Goal: Task Accomplishment & Management: Complete application form

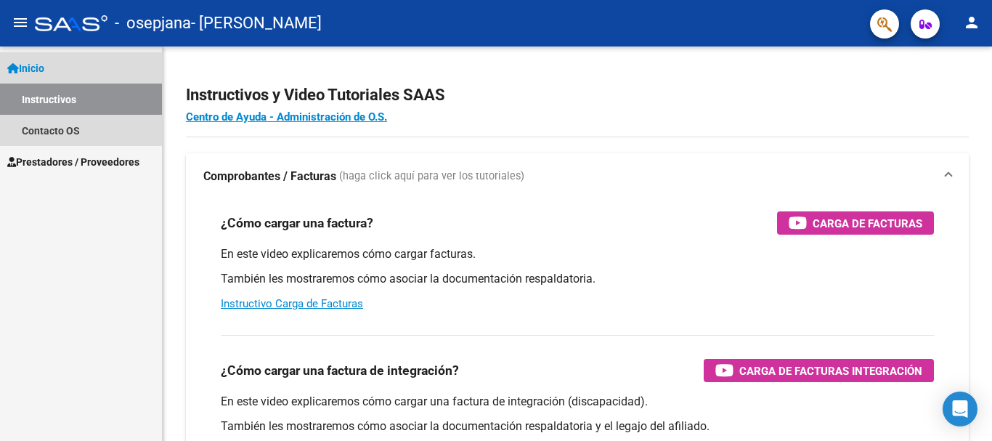
click at [34, 76] on link "Inicio" at bounding box center [81, 67] width 162 height 31
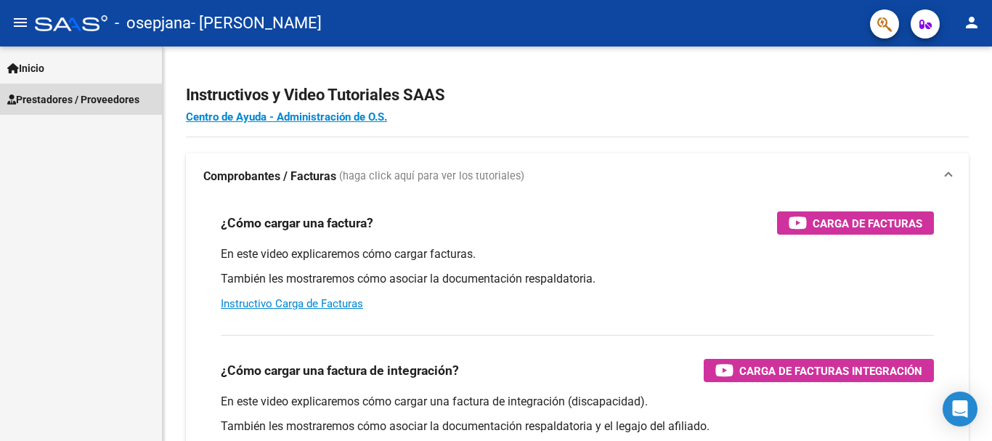
click at [40, 103] on span "Prestadores / Proveedores" at bounding box center [73, 99] width 132 height 16
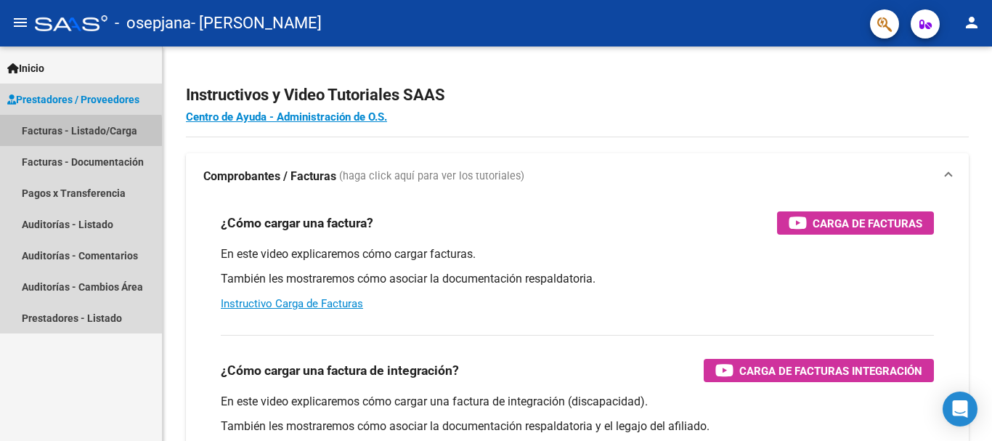
click at [44, 135] on link "Facturas - Listado/Carga" at bounding box center [81, 130] width 162 height 31
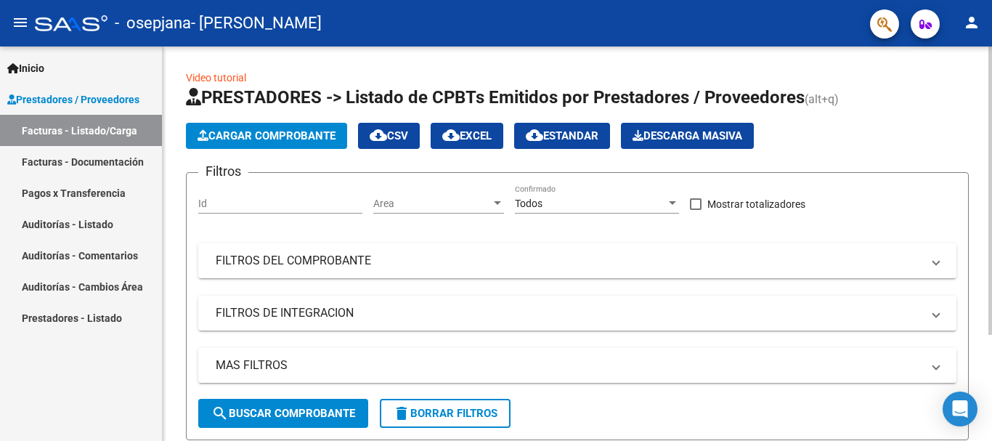
click at [267, 139] on span "Cargar Comprobante" at bounding box center [266, 135] width 138 height 13
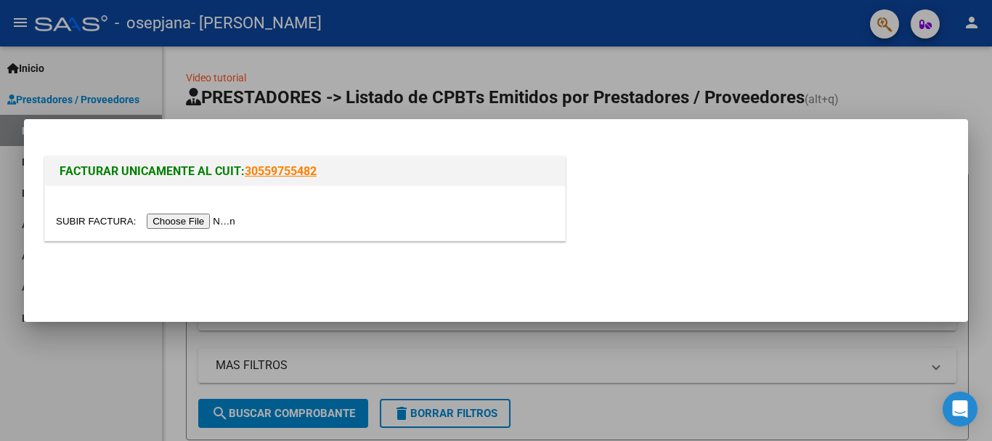
click at [195, 223] on input "file" at bounding box center [148, 220] width 184 height 15
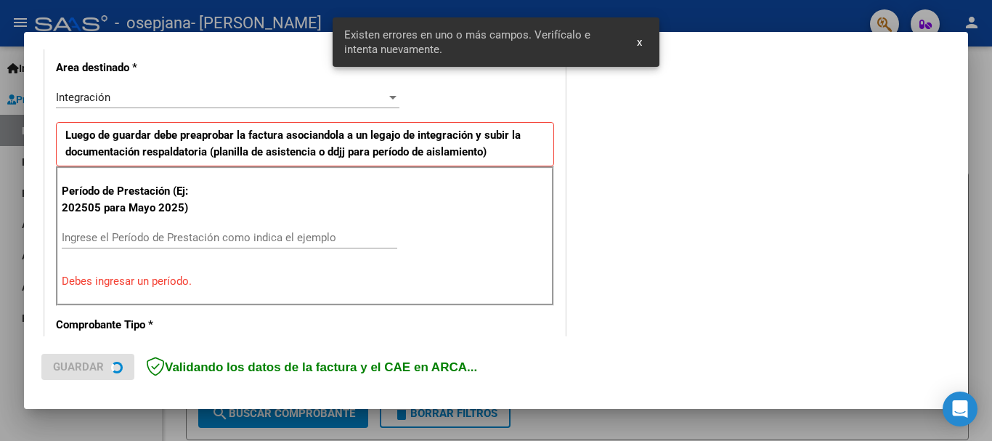
scroll to position [335, 0]
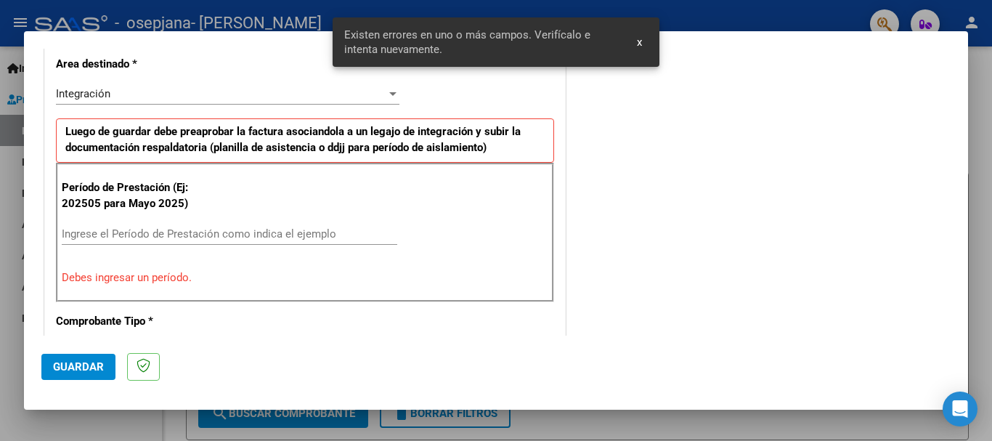
click at [183, 235] on input "Ingrese el Período de Prestación como indica el ejemplo" at bounding box center [229, 233] width 335 height 13
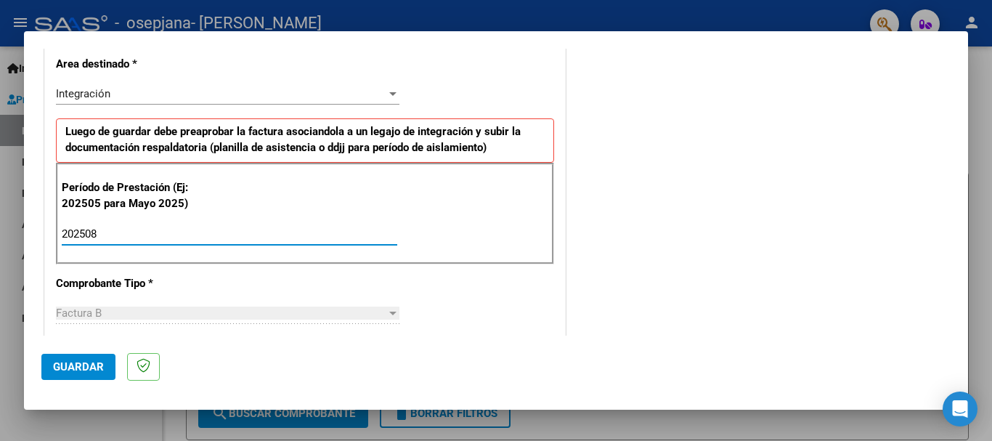
type input "202508"
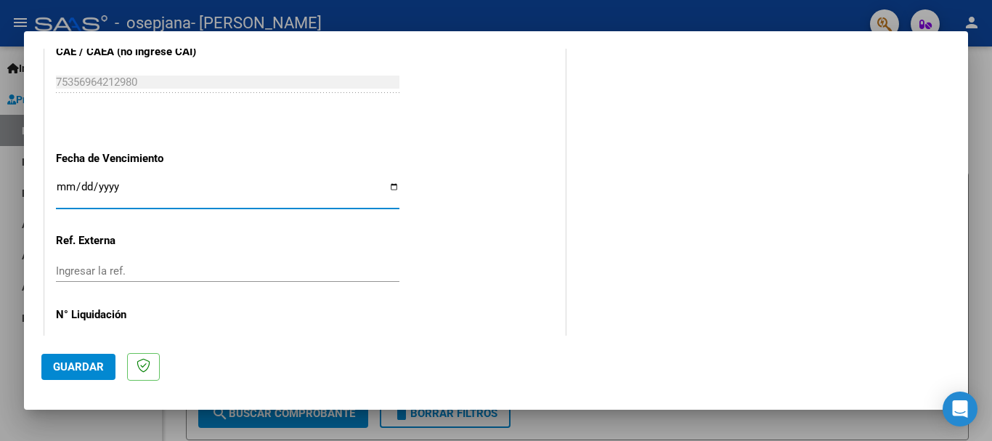
click at [386, 188] on input "Ingresar la fecha" at bounding box center [227, 192] width 343 height 23
type input "[DATE]"
click at [64, 368] on span "Guardar" at bounding box center [78, 366] width 51 height 13
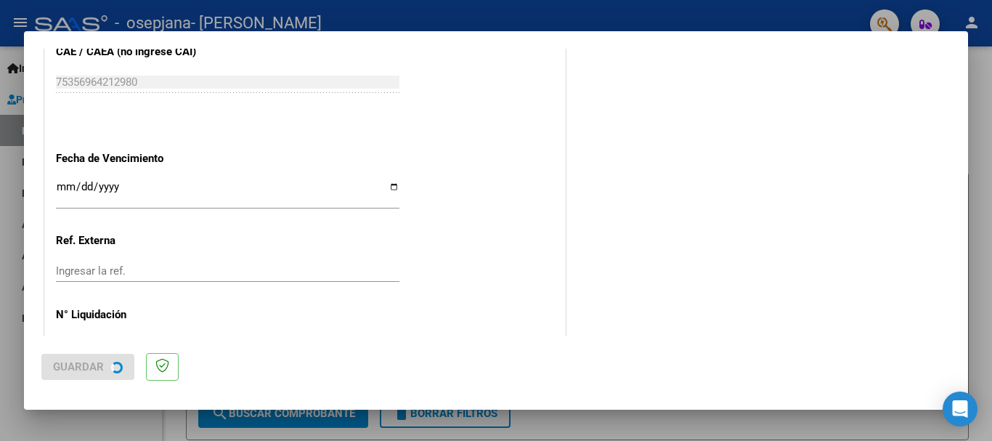
scroll to position [0, 0]
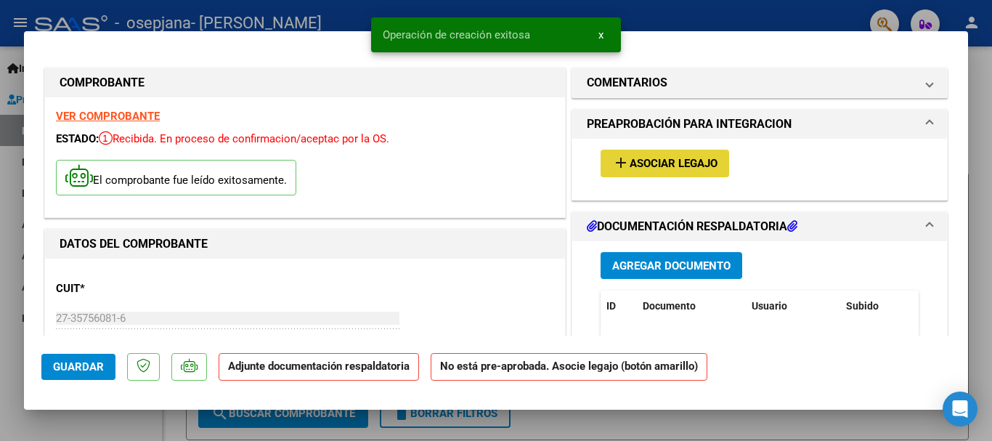
click at [635, 160] on span "Asociar Legajo" at bounding box center [674, 164] width 88 height 13
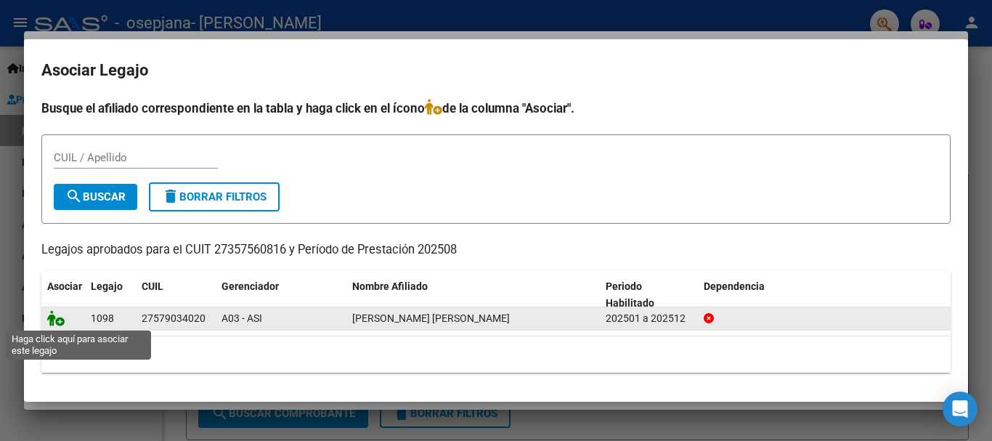
click at [55, 323] on icon at bounding box center [55, 318] width 17 height 16
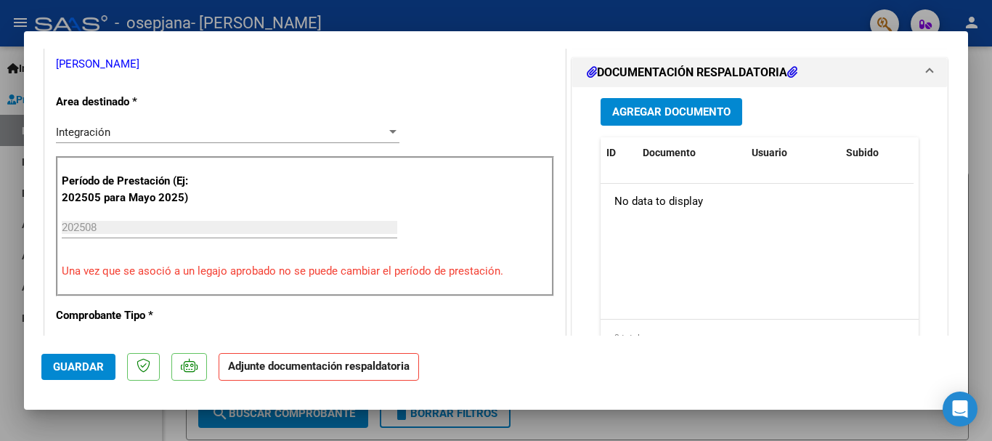
scroll to position [329, 0]
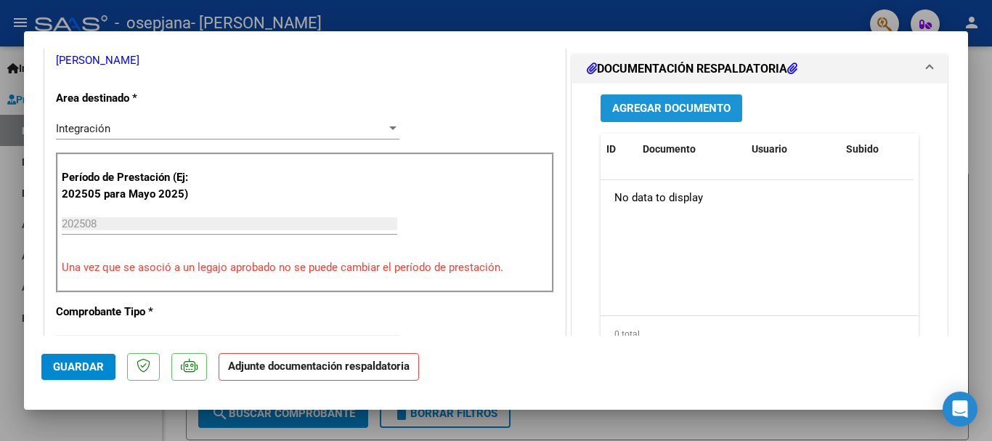
click at [703, 108] on span "Agregar Documento" at bounding box center [671, 108] width 118 height 13
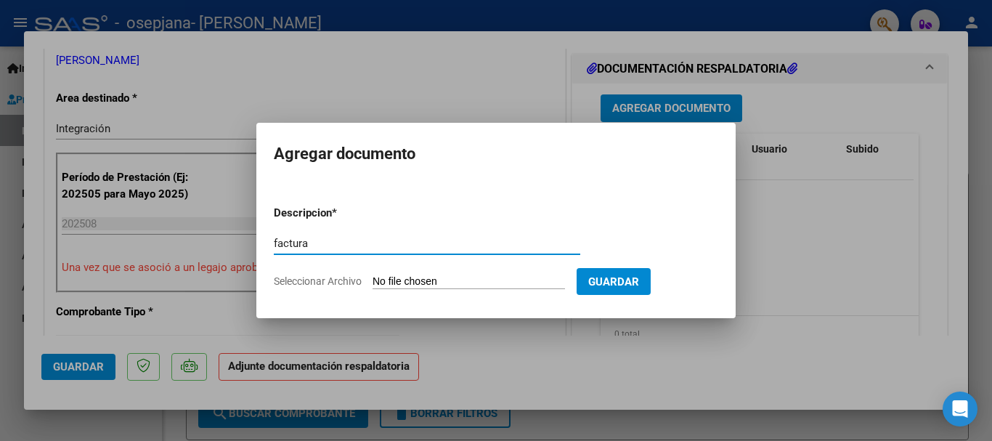
type input "factura"
click at [422, 284] on input "Seleccionar Archivo" at bounding box center [468, 282] width 192 height 14
type input "C:\fakepath\27357560816_006_00004_00000726.pdf"
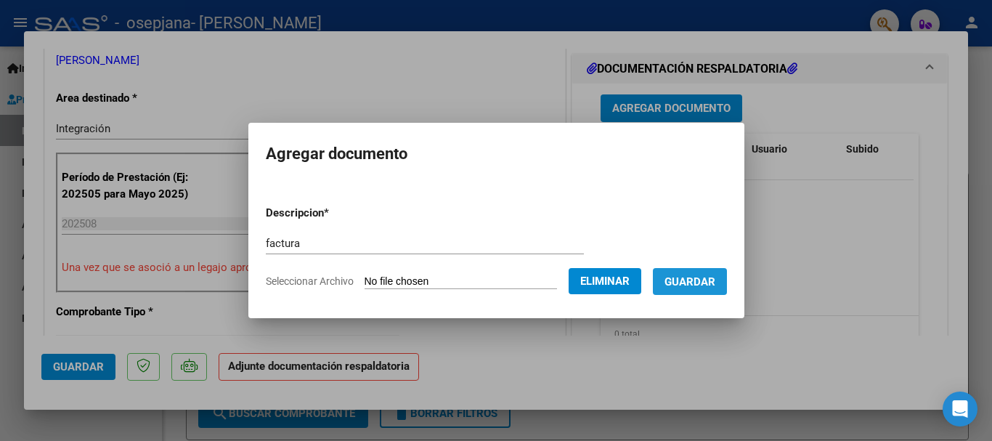
click at [715, 284] on span "Guardar" at bounding box center [689, 281] width 51 height 13
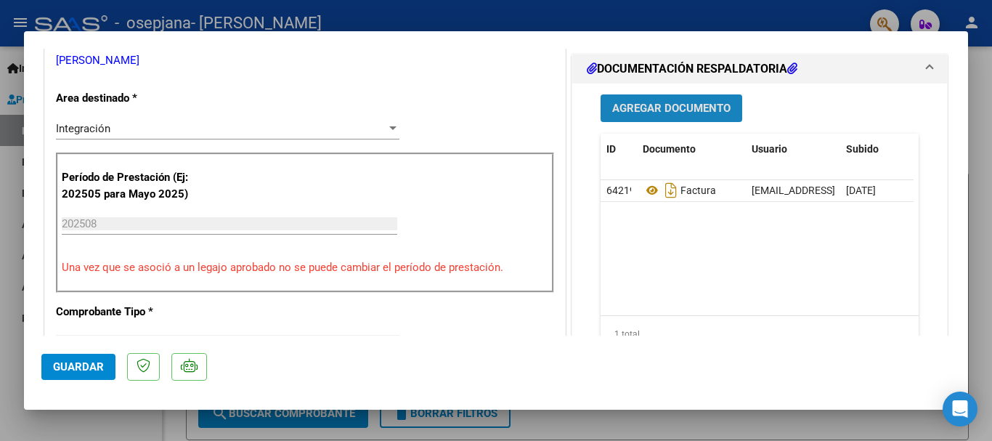
click at [687, 98] on button "Agregar Documento" at bounding box center [671, 107] width 142 height 27
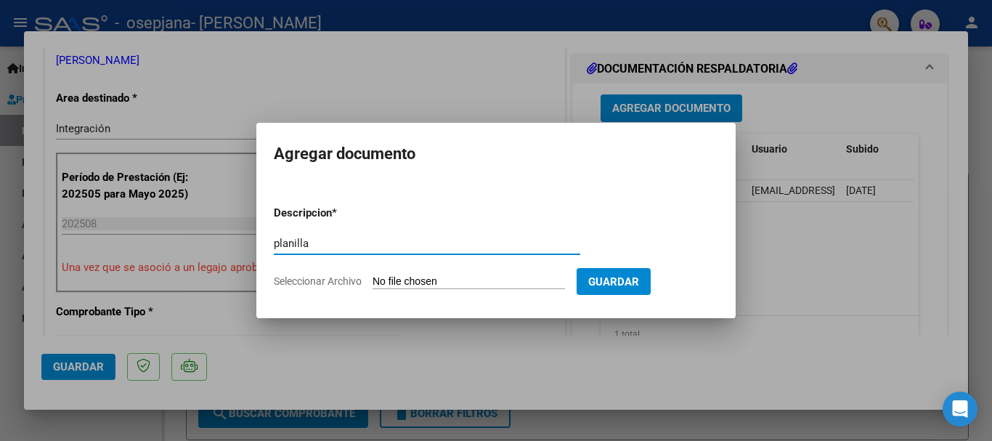
type input "planilla"
click at [455, 277] on input "Seleccionar Archivo" at bounding box center [468, 282] width 192 height 14
type input "C:\fakepath\planilla.pdf"
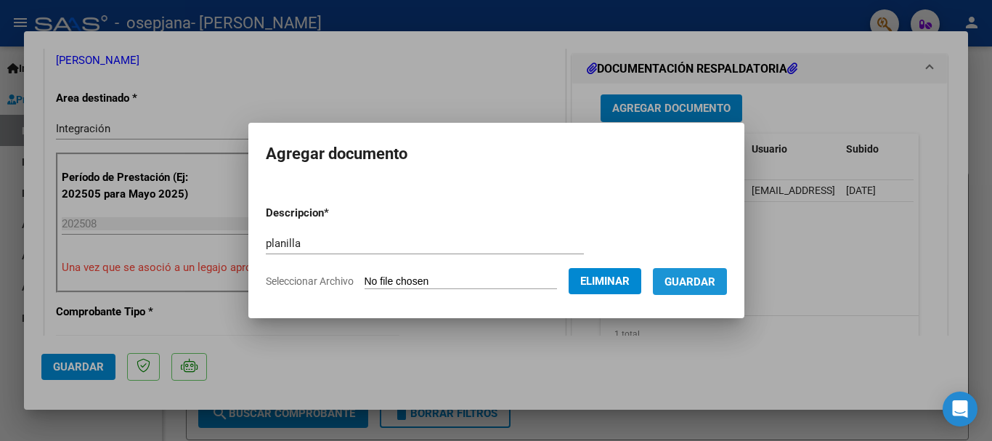
click at [715, 284] on span "Guardar" at bounding box center [689, 281] width 51 height 13
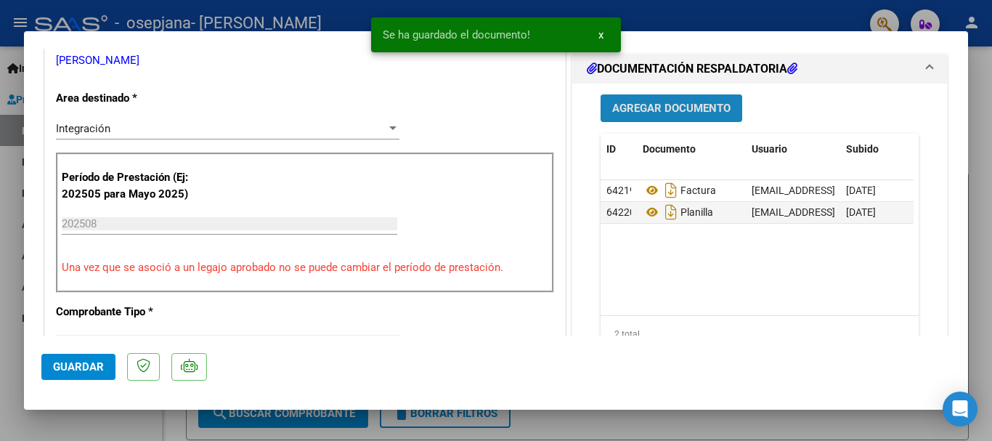
click at [703, 103] on span "Agregar Documento" at bounding box center [671, 108] width 118 height 13
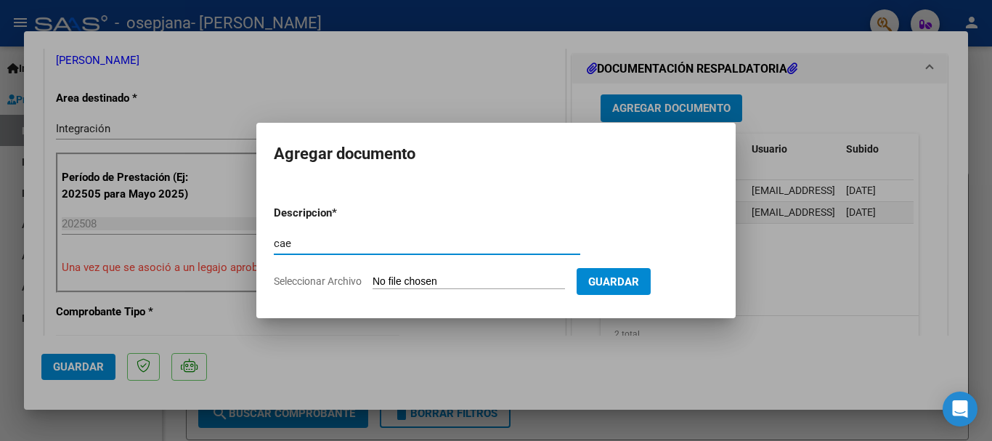
type input "cae"
click at [454, 280] on input "Seleccionar Archivo" at bounding box center [468, 282] width 192 height 14
type input "C:\fakepath\cae [PERSON_NAME].pdf"
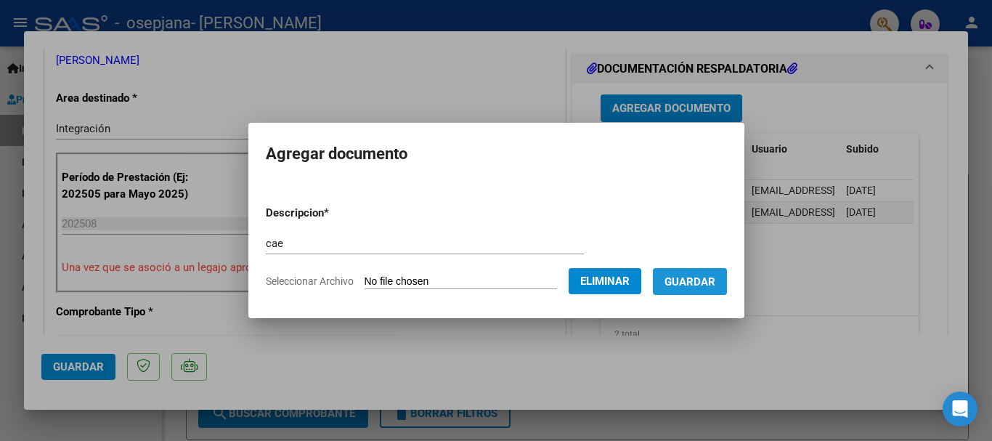
click at [705, 286] on span "Guardar" at bounding box center [689, 281] width 51 height 13
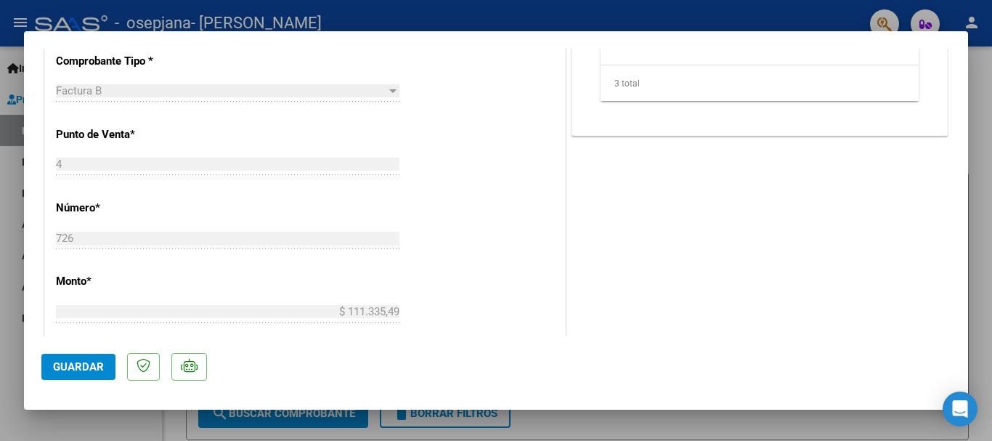
scroll to position [830, 0]
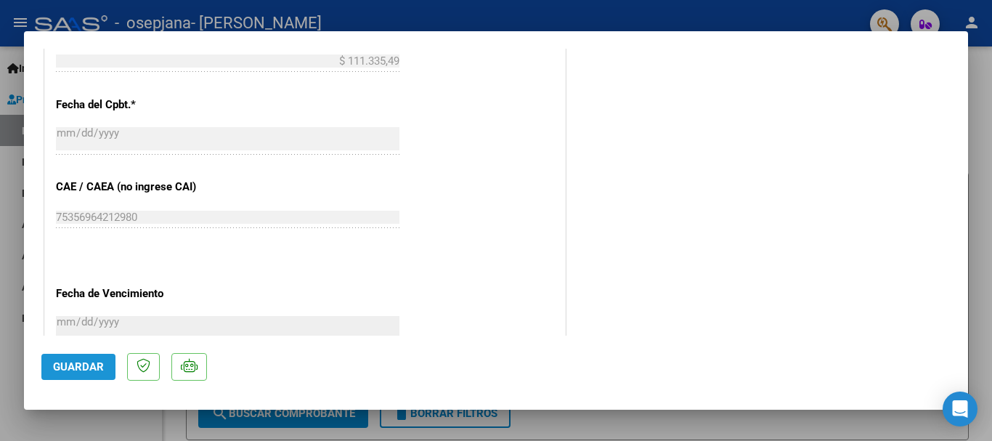
click at [96, 370] on span "Guardar" at bounding box center [78, 366] width 51 height 13
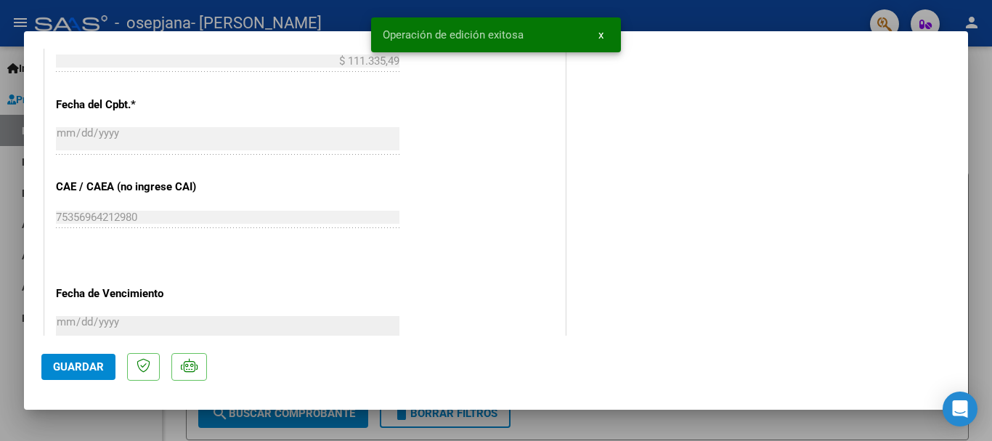
click at [600, 35] on span "x" at bounding box center [600, 34] width 5 height 13
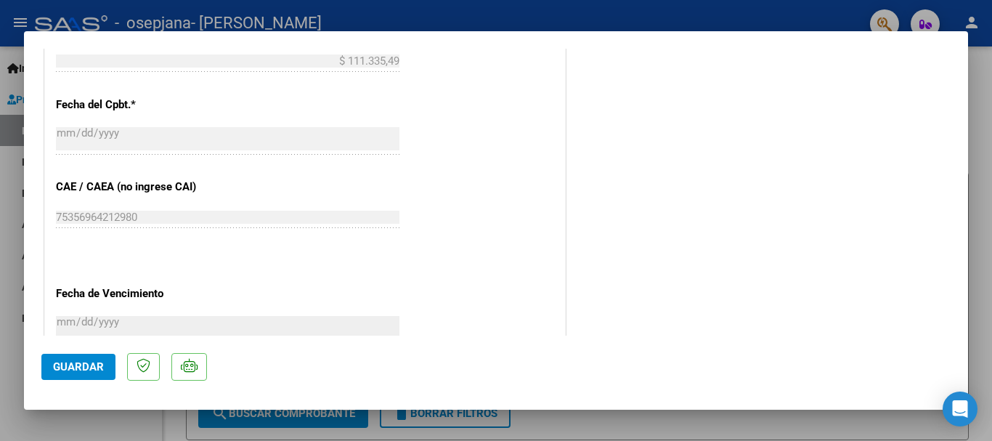
scroll to position [579, 0]
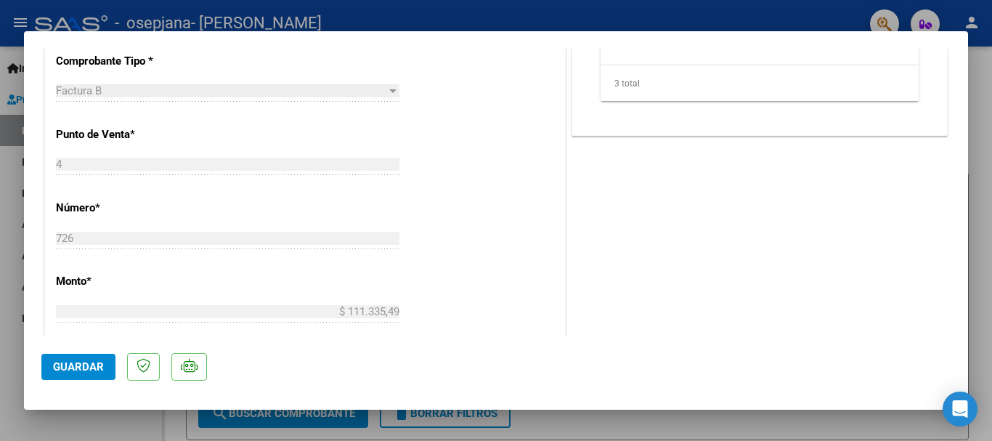
click at [991, 119] on div at bounding box center [496, 220] width 992 height 441
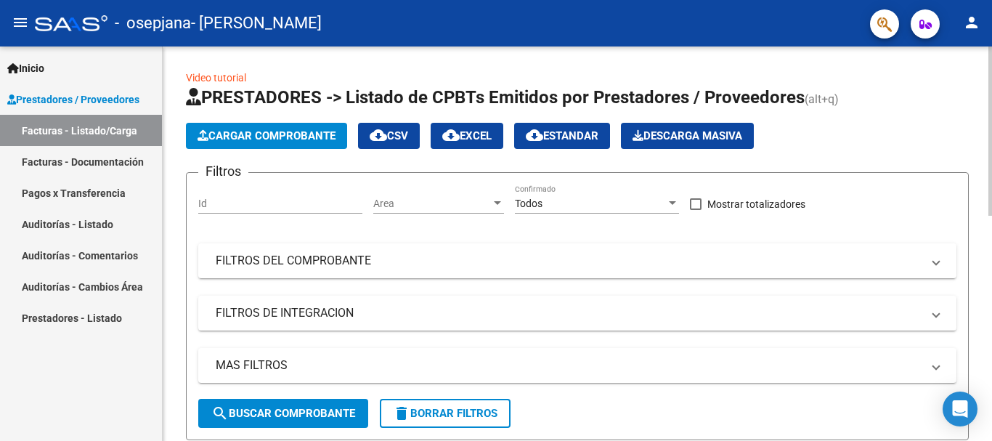
click at [294, 407] on span "search Buscar Comprobante" at bounding box center [283, 413] width 144 height 13
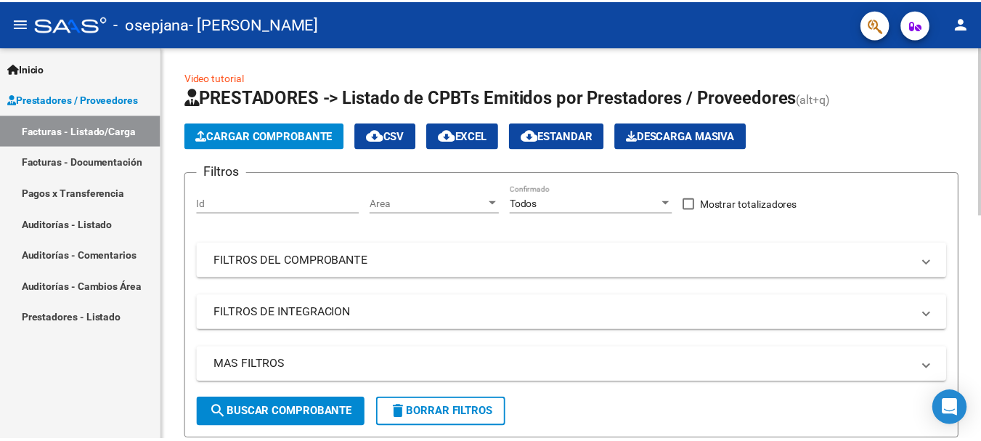
scroll to position [394, 0]
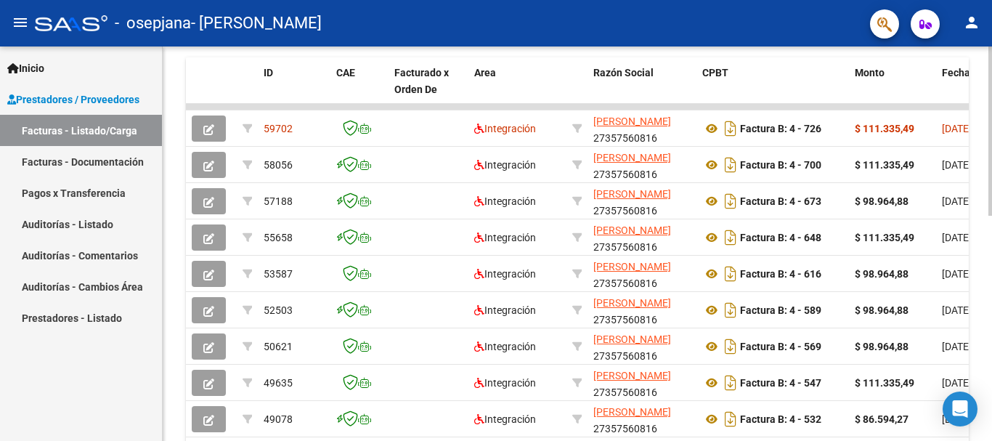
click at [990, 242] on div at bounding box center [990, 243] width 4 height 394
click at [975, 23] on mat-icon "person" at bounding box center [971, 22] width 17 height 17
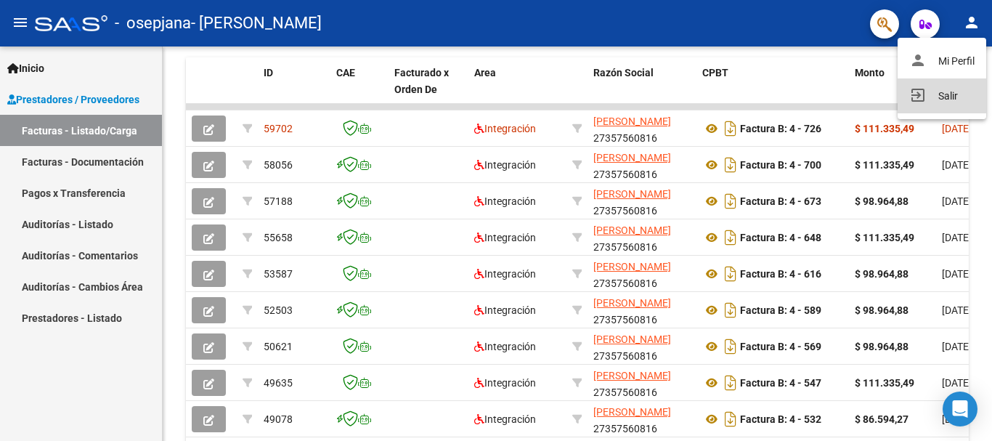
click at [934, 101] on button "exit_to_app Salir" at bounding box center [941, 95] width 89 height 35
